Goal: Information Seeking & Learning: Learn about a topic

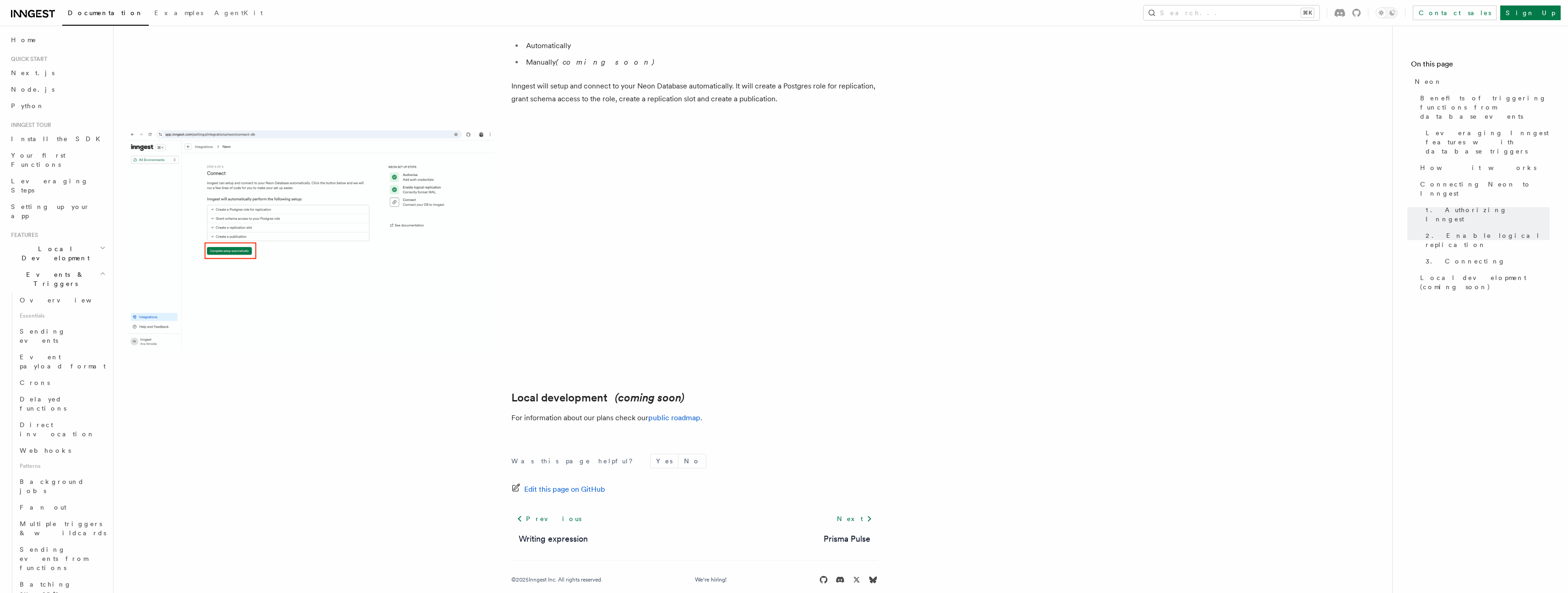
scroll to position [2, 0]
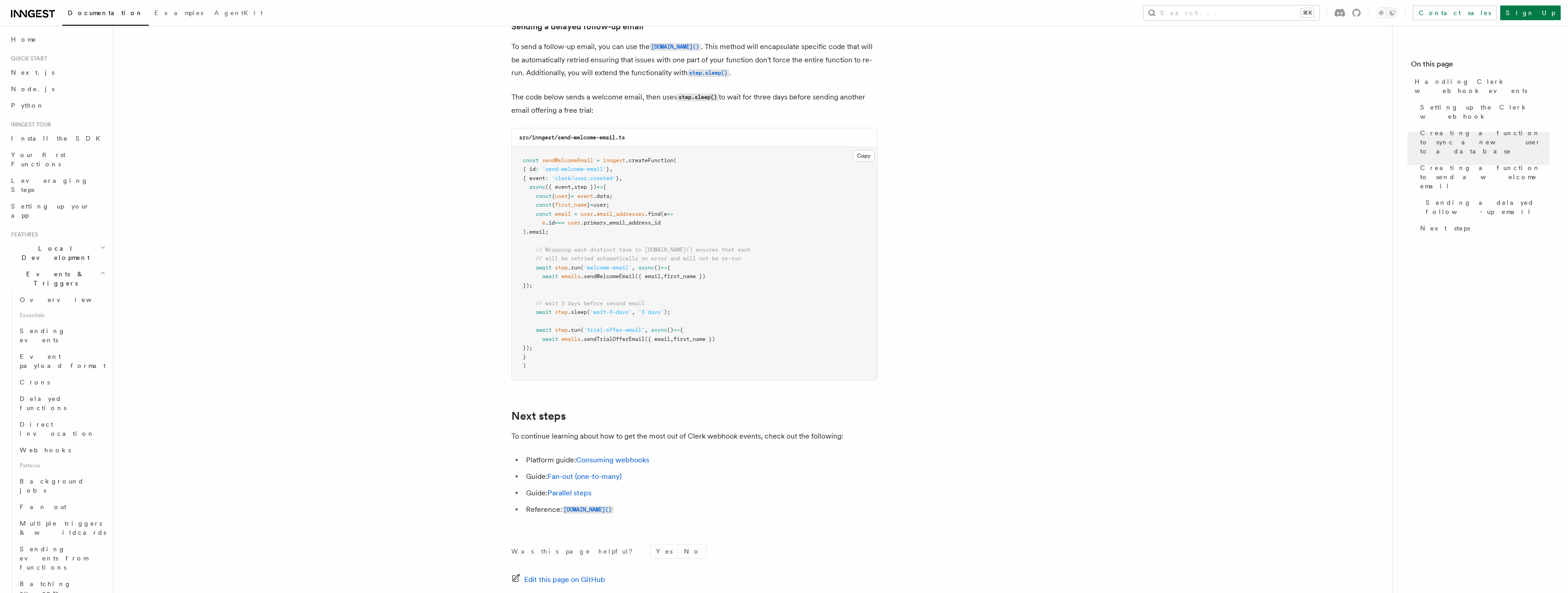
scroll to position [2900, 0]
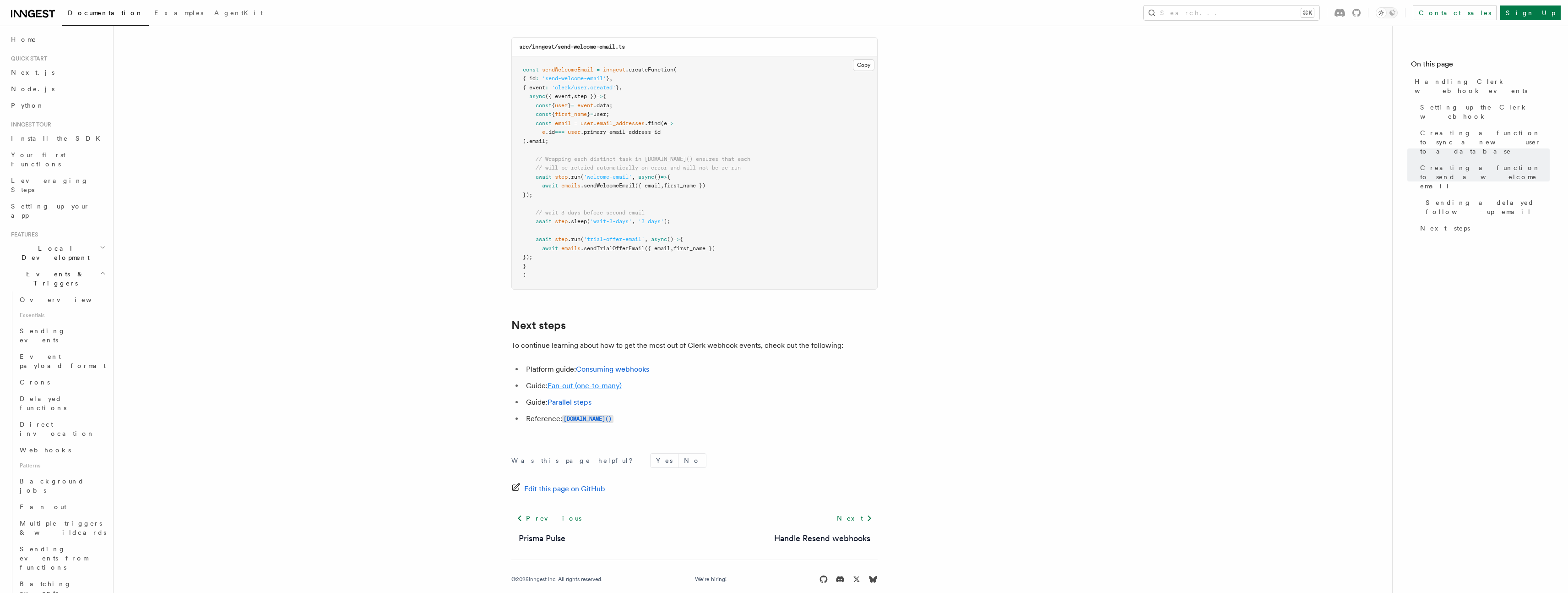
click at [598, 381] on link "Fan-out (one-to-many)" at bounding box center [585, 385] width 74 height 9
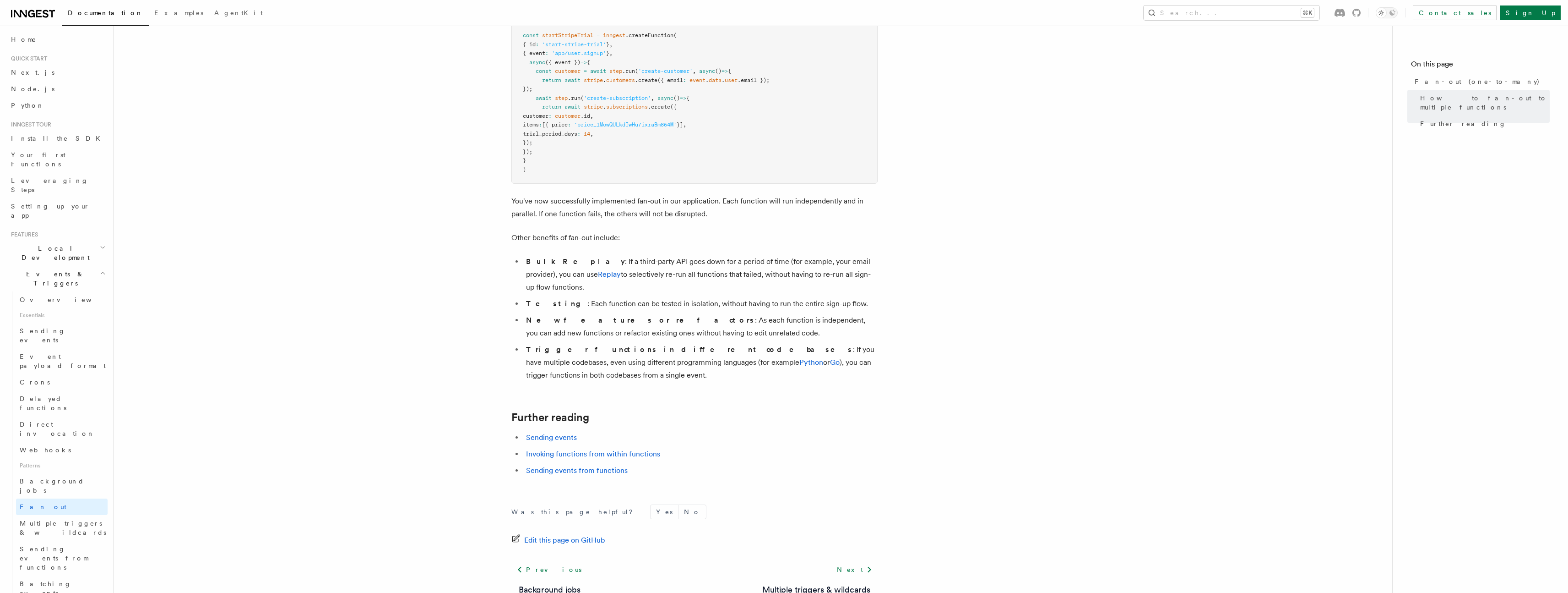
scroll to position [1028, 0]
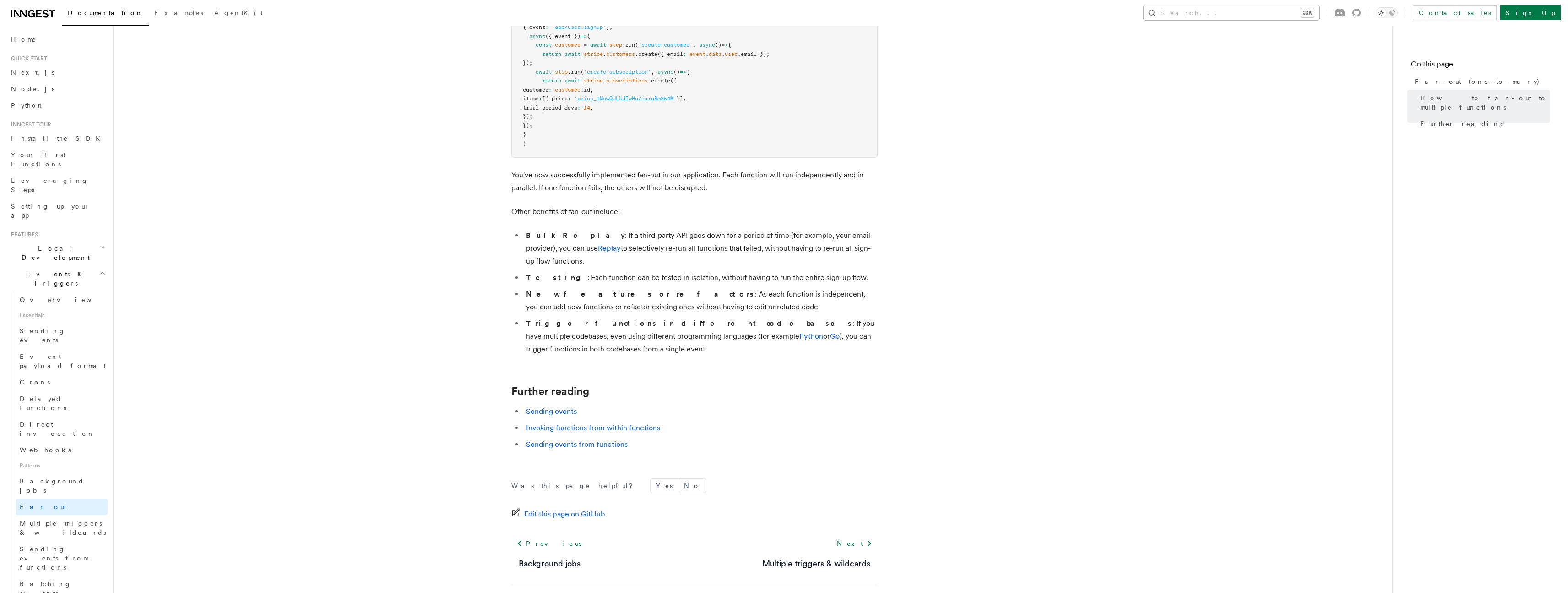
click at [1275, 7] on button "Search... ⌘K" at bounding box center [1232, 13] width 176 height 15
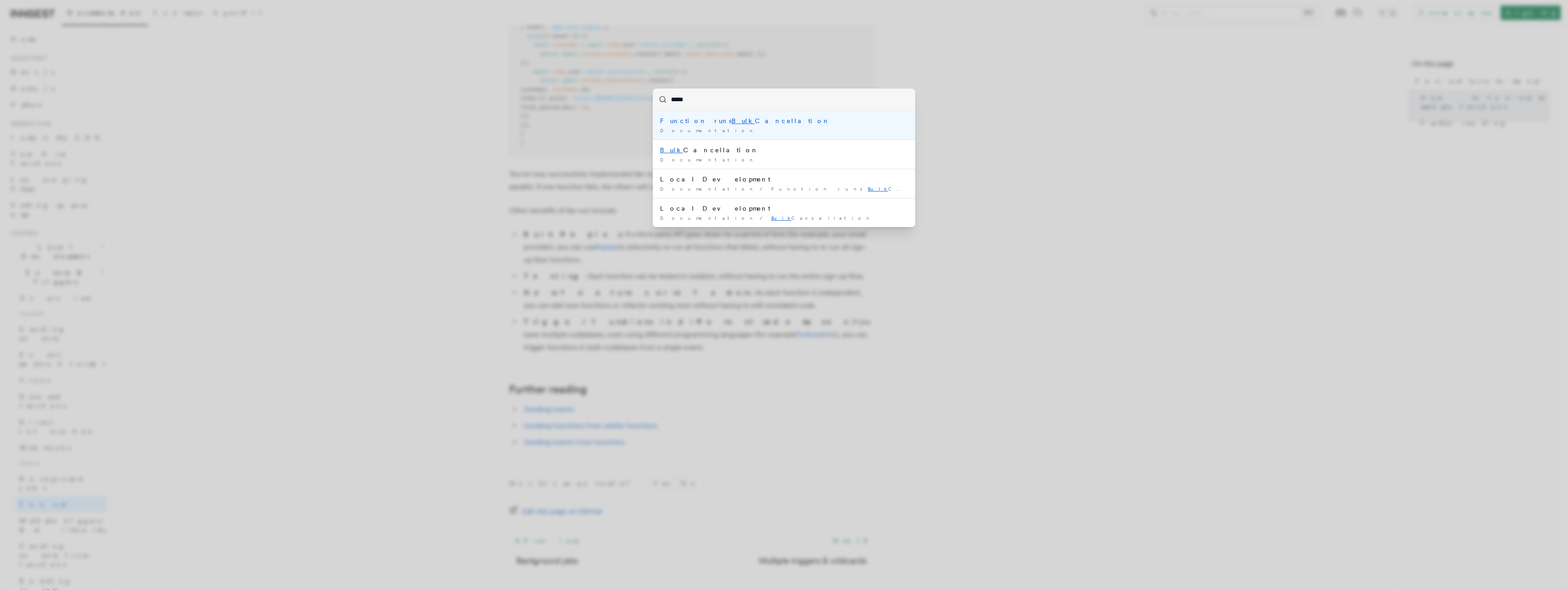
type input "****"
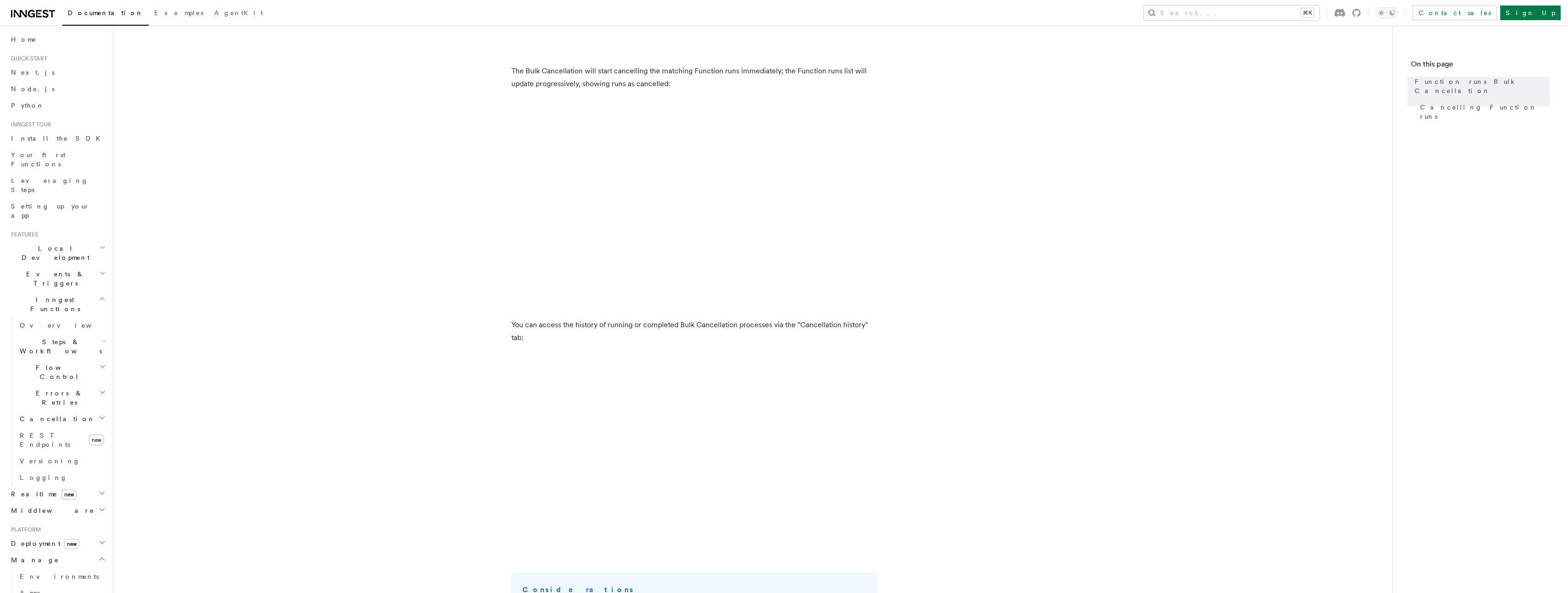
scroll to position [720, 0]
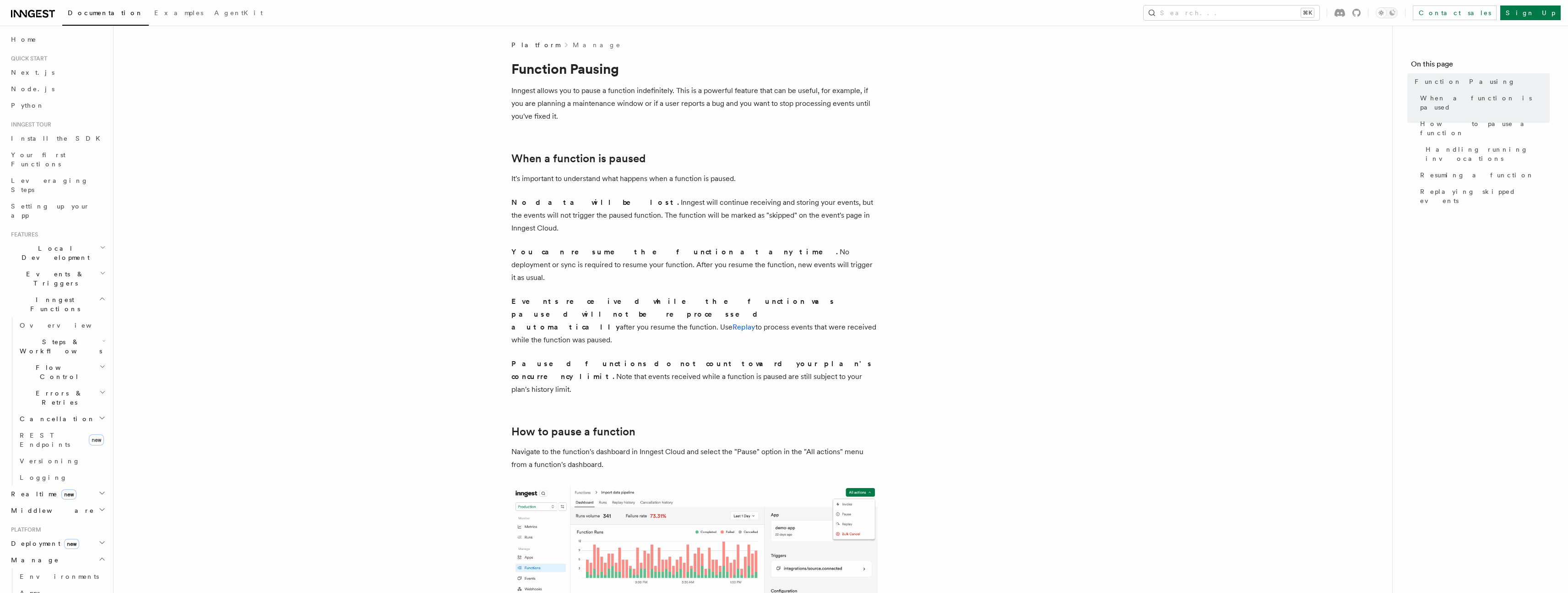
click at [44, 292] on h2 "Inngest Functions" at bounding box center [58, 304] width 100 height 25
click at [47, 269] on span "Events & Triggers" at bounding box center [54, 278] width 93 height 19
click at [68, 408] on link "Batching events" at bounding box center [61, 420] width 92 height 25
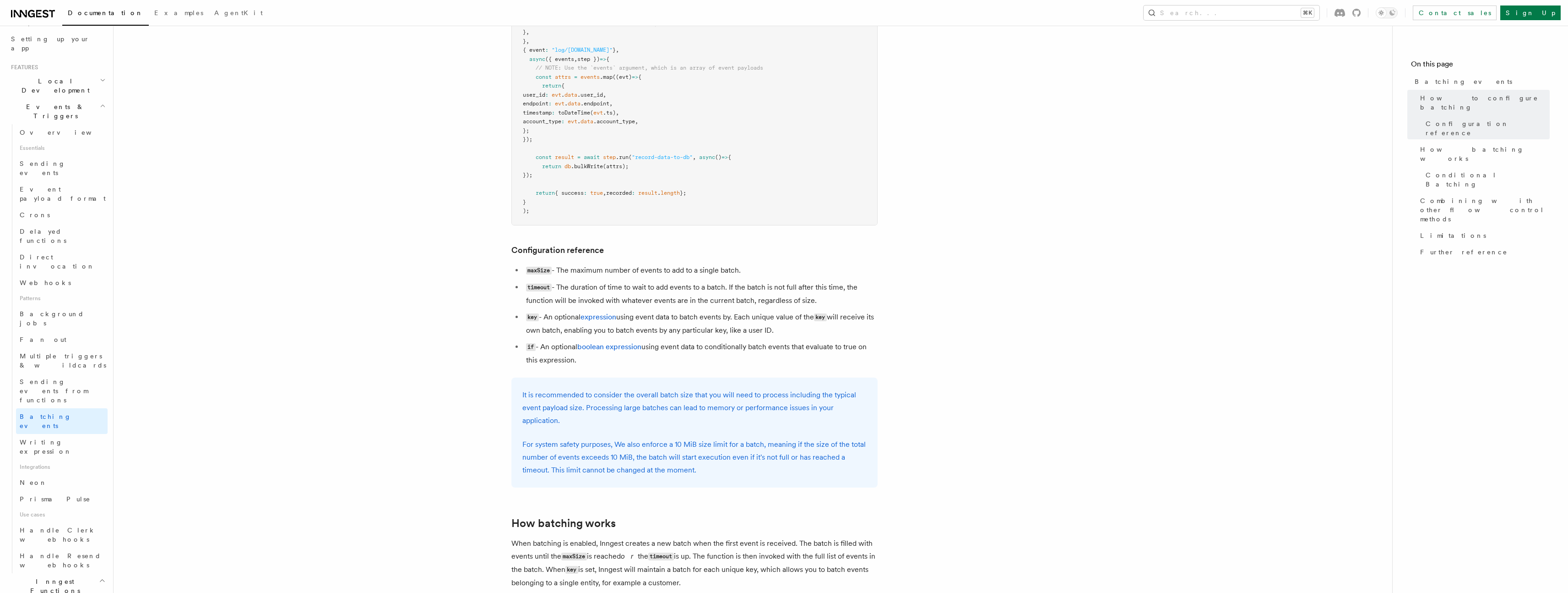
scroll to position [733, 0]
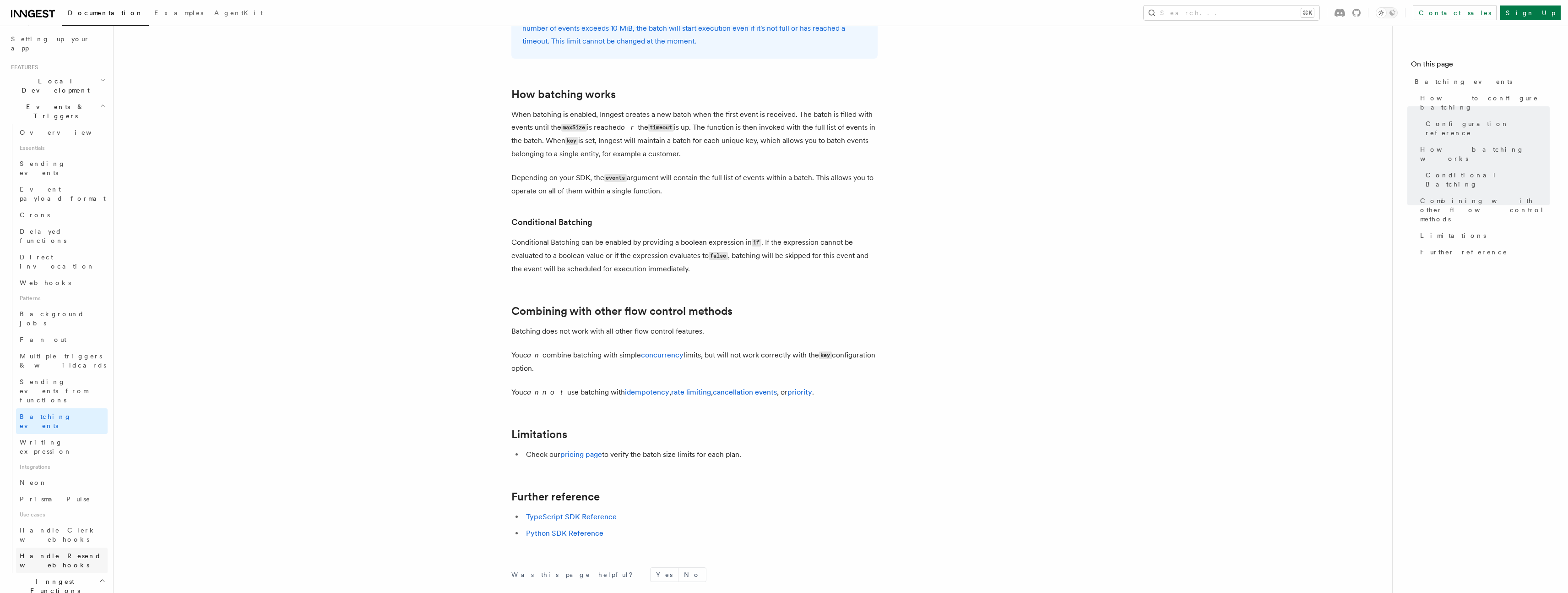
click at [63, 552] on span "Handle Resend webhooks" at bounding box center [60, 560] width 82 height 17
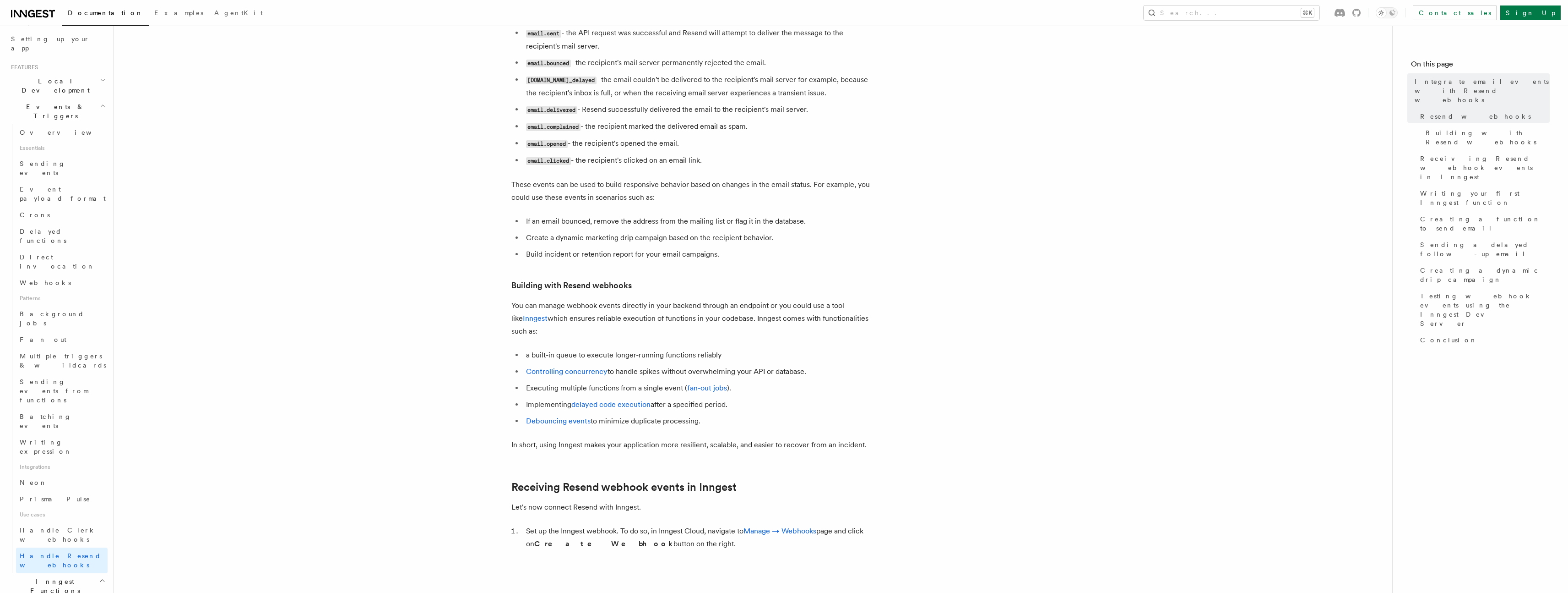
scroll to position [503, 0]
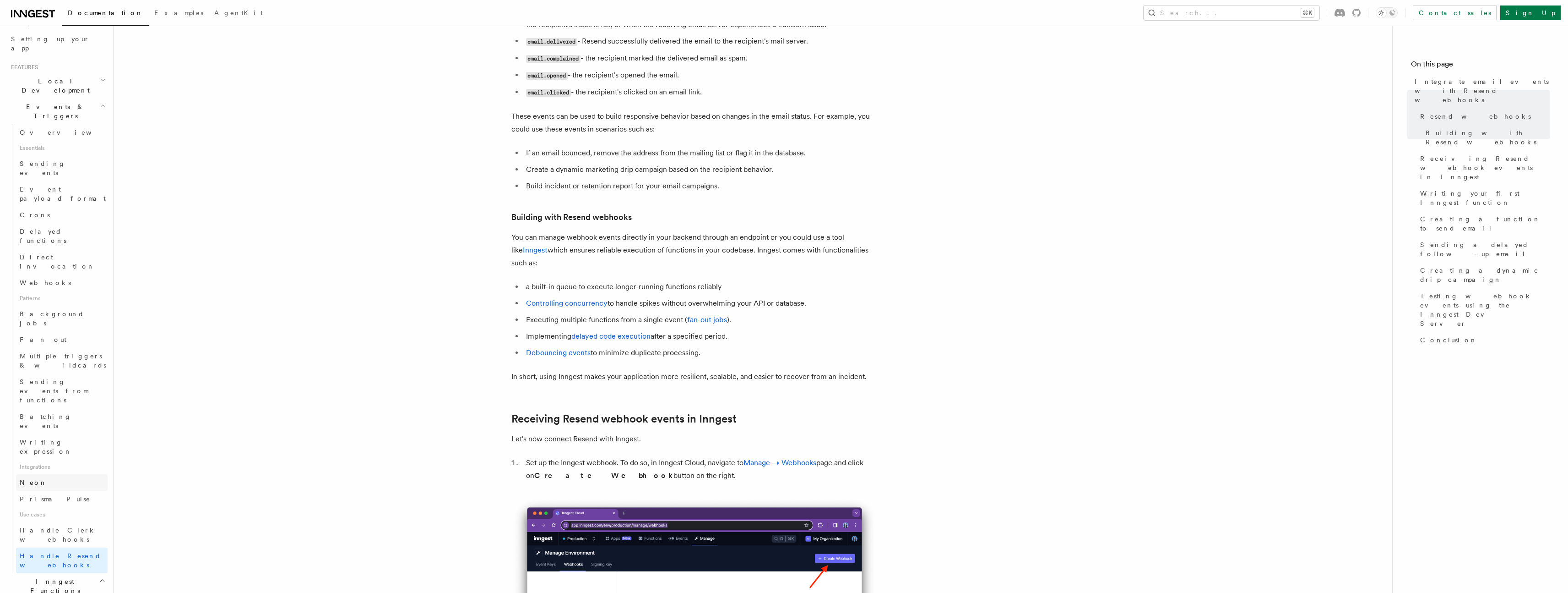
click at [33, 479] on span "Neon" at bounding box center [33, 483] width 27 height 8
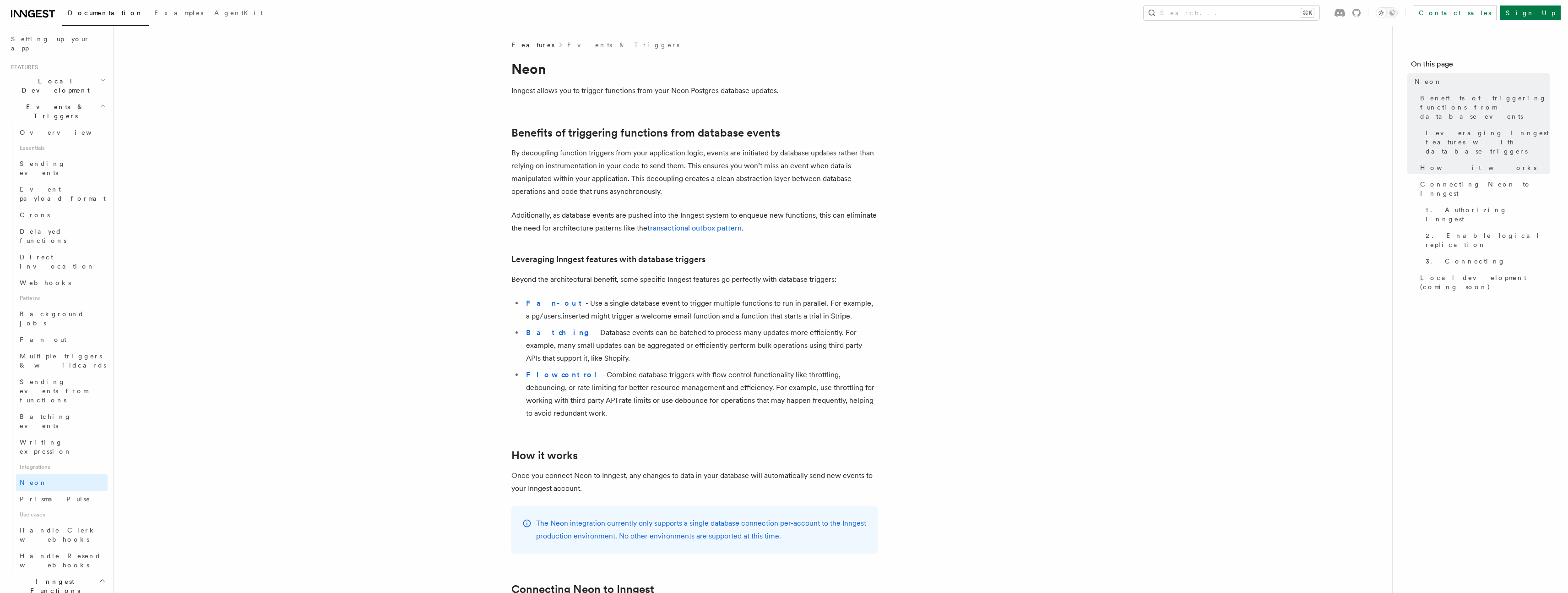
click at [57, 534] on span "AI Inference" at bounding box center [55, 541] width 53 height 17
